Goal: Information Seeking & Learning: Learn about a topic

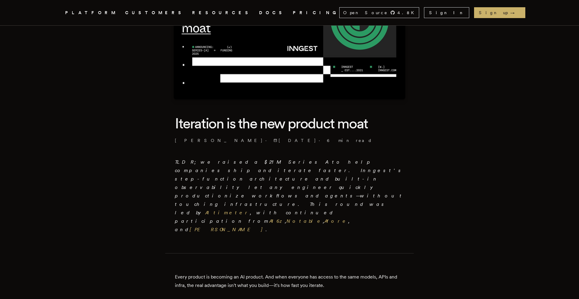
scroll to position [111, 0]
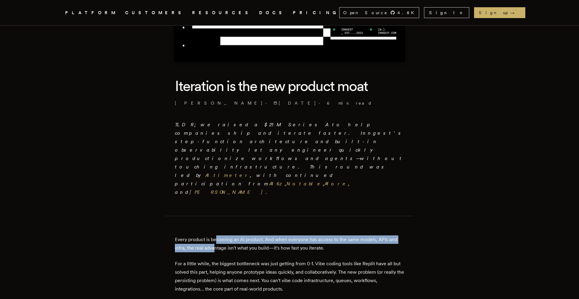
drag, startPoint x: 217, startPoint y: 200, endPoint x: 217, endPoint y: 208, distance: 7.8
click at [217, 235] on p "Every product is becoming an AI product. And when everyone has access to the sa…" at bounding box center [289, 243] width 229 height 17
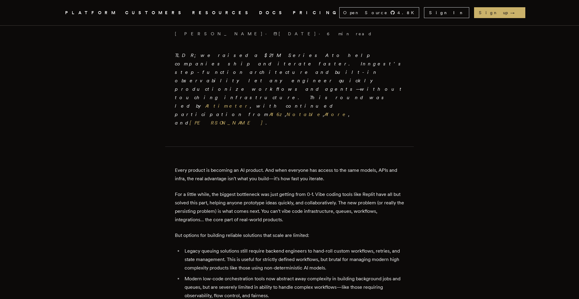
scroll to position [181, 0]
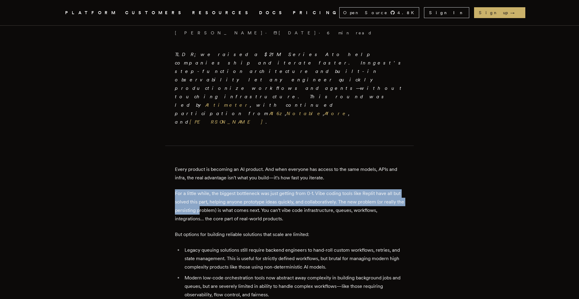
drag, startPoint x: 171, startPoint y: 154, endPoint x: 242, endPoint y: 169, distance: 72.5
click at [242, 189] on p "For a little while, the biggest bottleneck was just getting from 0-1. Vibe codi…" at bounding box center [289, 206] width 229 height 34
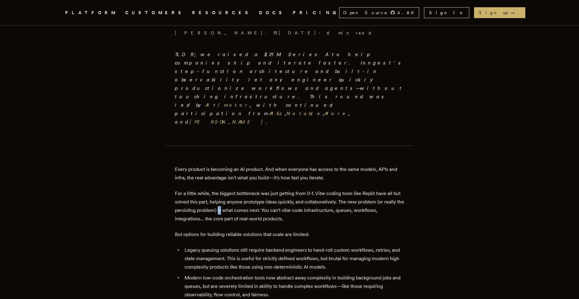
click at [242, 189] on p "For a little while, the biggest bottleneck was just getting from 0-1. Vibe codi…" at bounding box center [289, 206] width 229 height 34
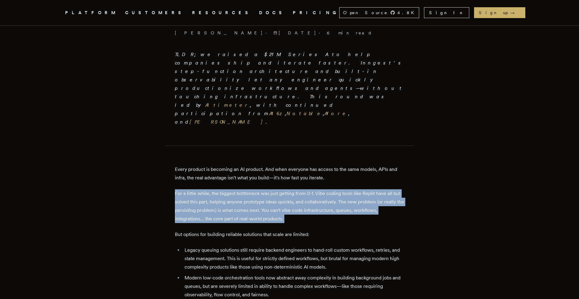
click at [242, 189] on p "For a little while, the biggest bottleneck was just getting from 0-1. Vibe codi…" at bounding box center [289, 206] width 229 height 34
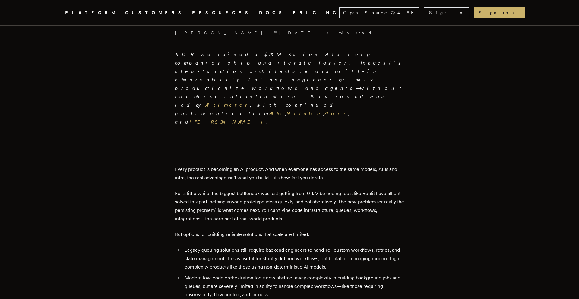
click at [225, 246] on li "Legacy queuing solutions still require backend engineers to hand-roll custom wo…" at bounding box center [293, 258] width 221 height 25
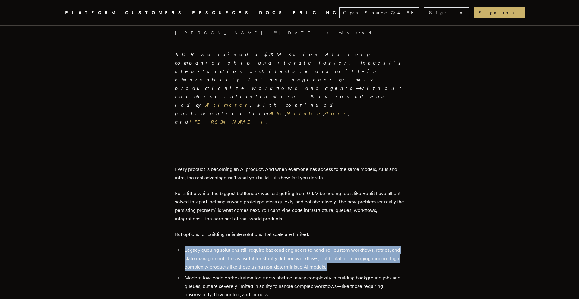
drag, startPoint x: 225, startPoint y: 216, endPoint x: 239, endPoint y: 217, distance: 14.2
click at [228, 246] on li "Legacy queuing solutions still require backend engineers to hand-roll custom wo…" at bounding box center [293, 258] width 221 height 25
click at [239, 246] on li "Legacy queuing solutions still require backend engineers to hand-roll custom wo…" at bounding box center [293, 258] width 221 height 25
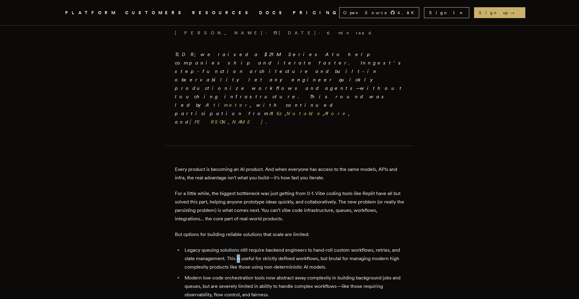
click at [239, 246] on li "Legacy queuing solutions still require backend engineers to hand-roll custom wo…" at bounding box center [293, 258] width 221 height 25
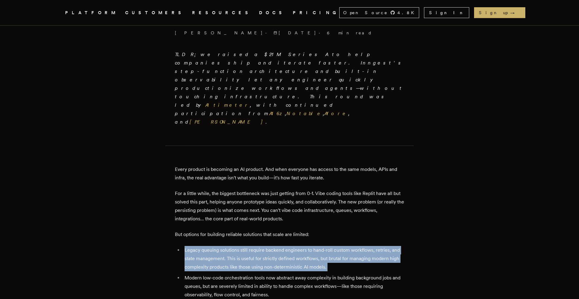
click at [239, 246] on li "Legacy queuing solutions still require backend engineers to hand-roll custom wo…" at bounding box center [293, 258] width 221 height 25
click at [220, 246] on li "Legacy queuing solutions still require backend engineers to hand-roll custom wo…" at bounding box center [293, 258] width 221 height 25
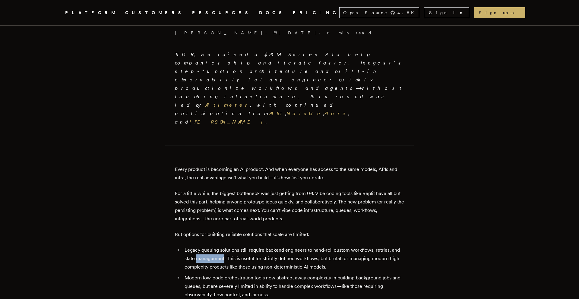
click at [220, 246] on li "Legacy queuing solutions still require backend engineers to hand-roll custom wo…" at bounding box center [293, 258] width 221 height 25
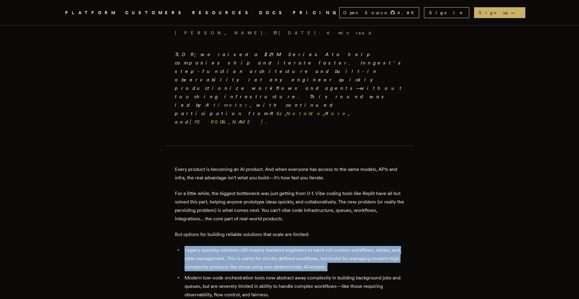
click at [220, 246] on li "Legacy queuing solutions still require backend engineers to hand-roll custom wo…" at bounding box center [293, 258] width 221 height 25
click at [256, 246] on li "Legacy queuing solutions still require backend engineers to hand-roll custom wo…" at bounding box center [293, 258] width 221 height 25
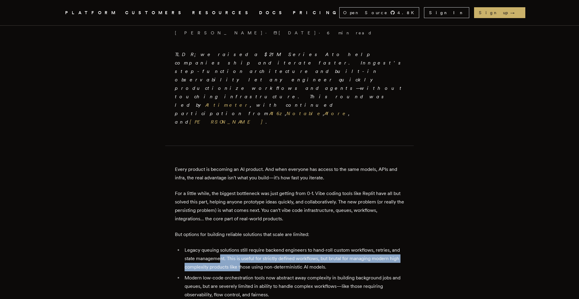
drag, startPoint x: 222, startPoint y: 213, endPoint x: 242, endPoint y: 223, distance: 23.2
click at [242, 246] on li "Legacy queuing solutions still require backend engineers to hand-roll custom wo…" at bounding box center [293, 258] width 221 height 25
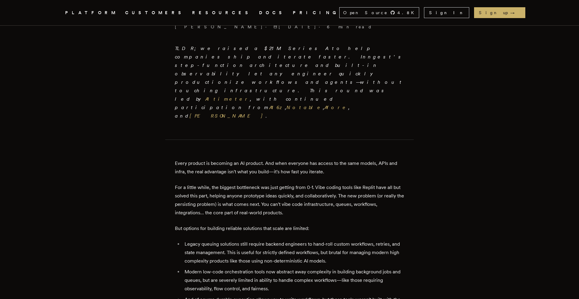
scroll to position [191, 0]
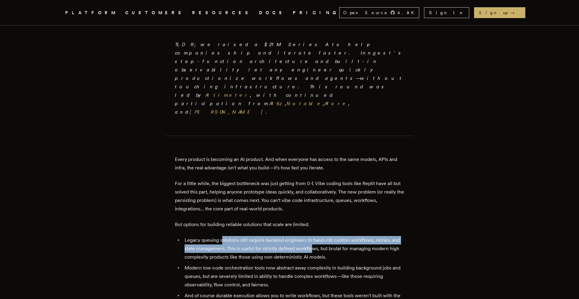
drag, startPoint x: 224, startPoint y: 201, endPoint x: 319, endPoint y: 207, distance: 95.1
click at [319, 236] on li "Legacy queuing solutions still require backend engineers to hand-roll custom wo…" at bounding box center [293, 248] width 221 height 25
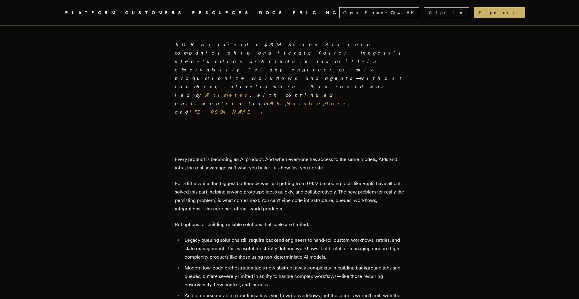
click at [330, 236] on li "Legacy queuing solutions still require backend engineers to hand-roll custom wo…" at bounding box center [293, 248] width 221 height 25
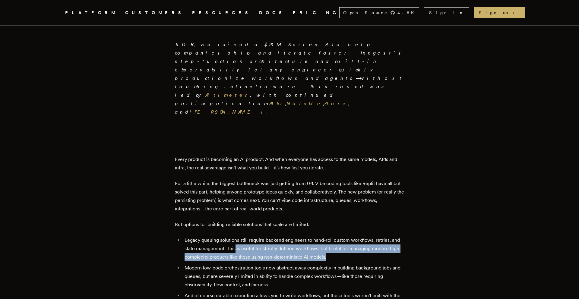
drag, startPoint x: 327, startPoint y: 211, endPoint x: 235, endPoint y: 209, distance: 92.0
click at [235, 236] on li "Legacy queuing solutions still require backend engineers to hand-roll custom wo…" at bounding box center [293, 248] width 221 height 25
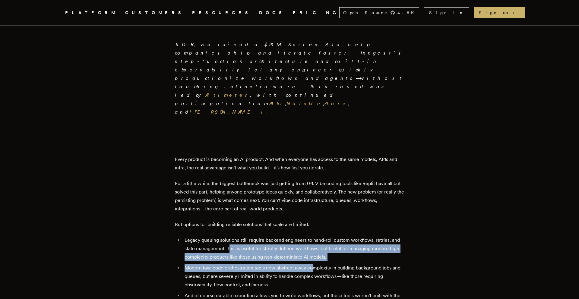
drag, startPoint x: 232, startPoint y: 209, endPoint x: 316, endPoint y: 224, distance: 85.2
click at [316, 236] on ul "Legacy queuing solutions still require backend engineers to hand-roll custom wo…" at bounding box center [289, 276] width 229 height 81
click at [316, 264] on li "Modern low-code orchestration tools now abstract away complexity in building ba…" at bounding box center [293, 276] width 221 height 25
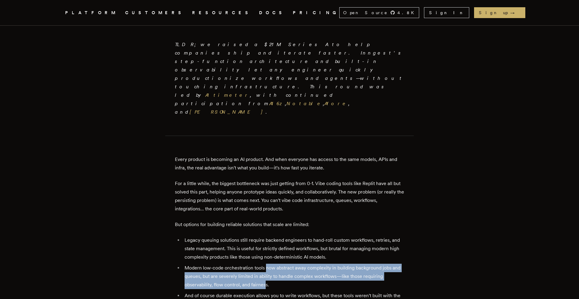
drag, startPoint x: 268, startPoint y: 228, endPoint x: 268, endPoint y: 240, distance: 12.1
click at [268, 264] on li "Modern low-code orchestration tools now abstract away complexity in building ba…" at bounding box center [293, 276] width 221 height 25
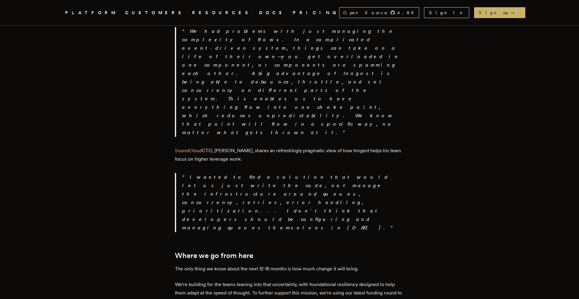
scroll to position [1052, 0]
